Goal: Transaction & Acquisition: Book appointment/travel/reservation

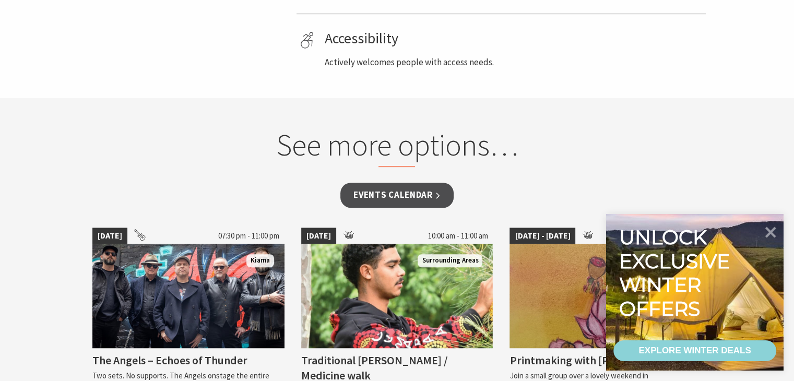
scroll to position [835, 0]
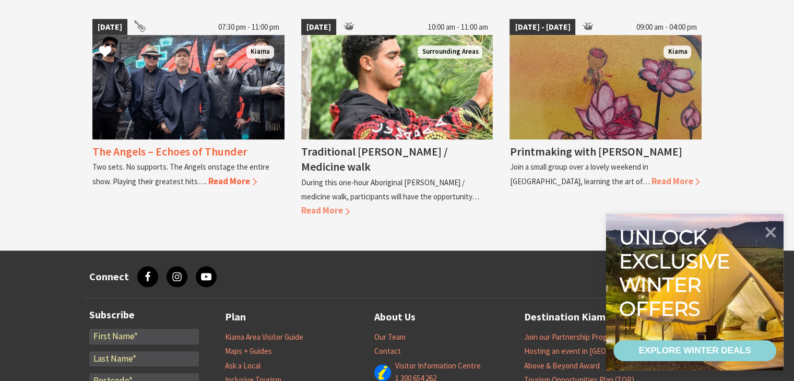
click at [208, 180] on span "Read More" at bounding box center [232, 180] width 49 height 11
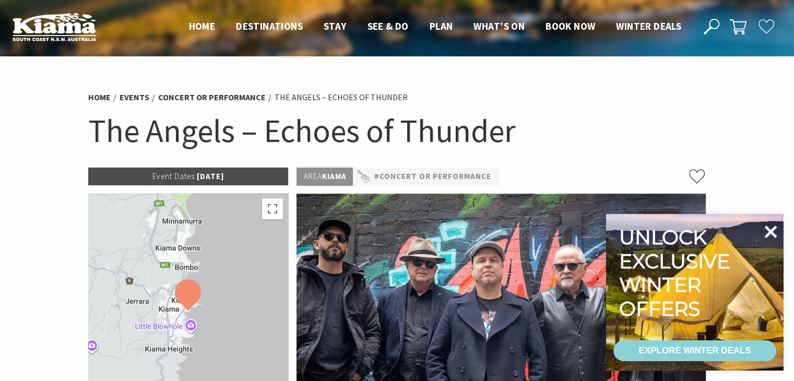
click at [771, 226] on icon at bounding box center [770, 231] width 25 height 25
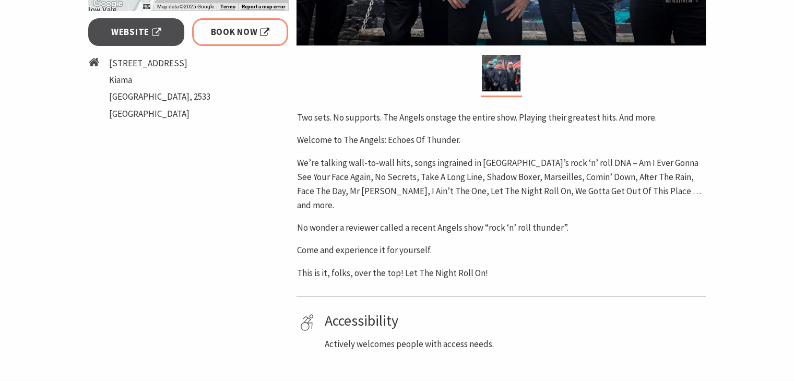
scroll to position [209, 0]
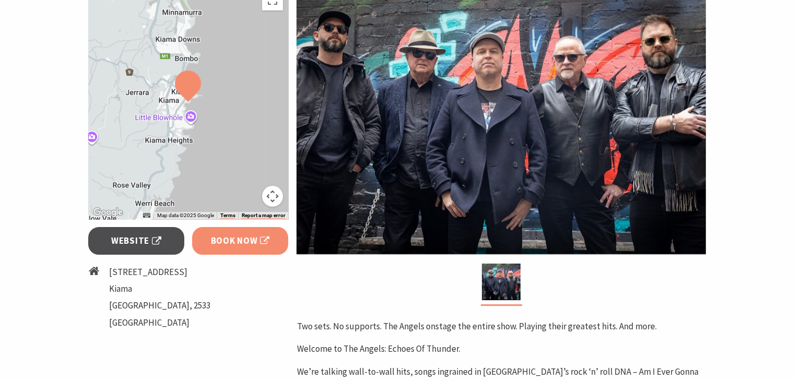
click at [230, 242] on span "Book Now" at bounding box center [240, 241] width 59 height 14
